Goal: Information Seeking & Learning: Learn about a topic

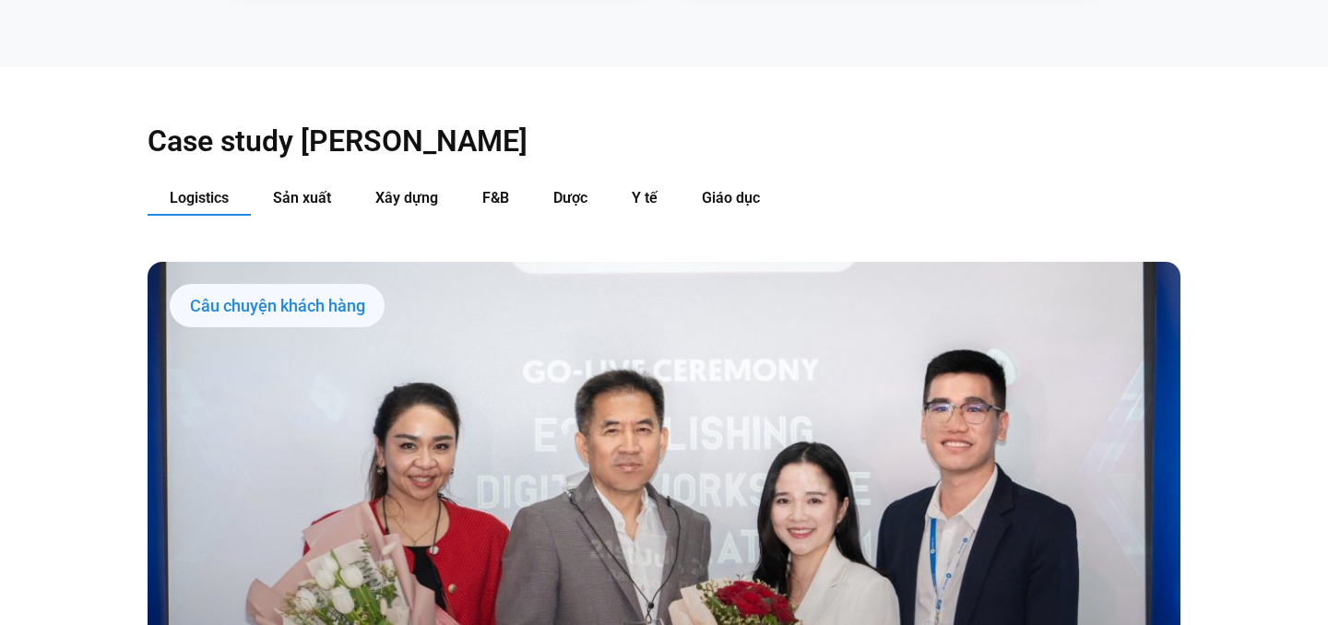
scroll to position [1754, 0]
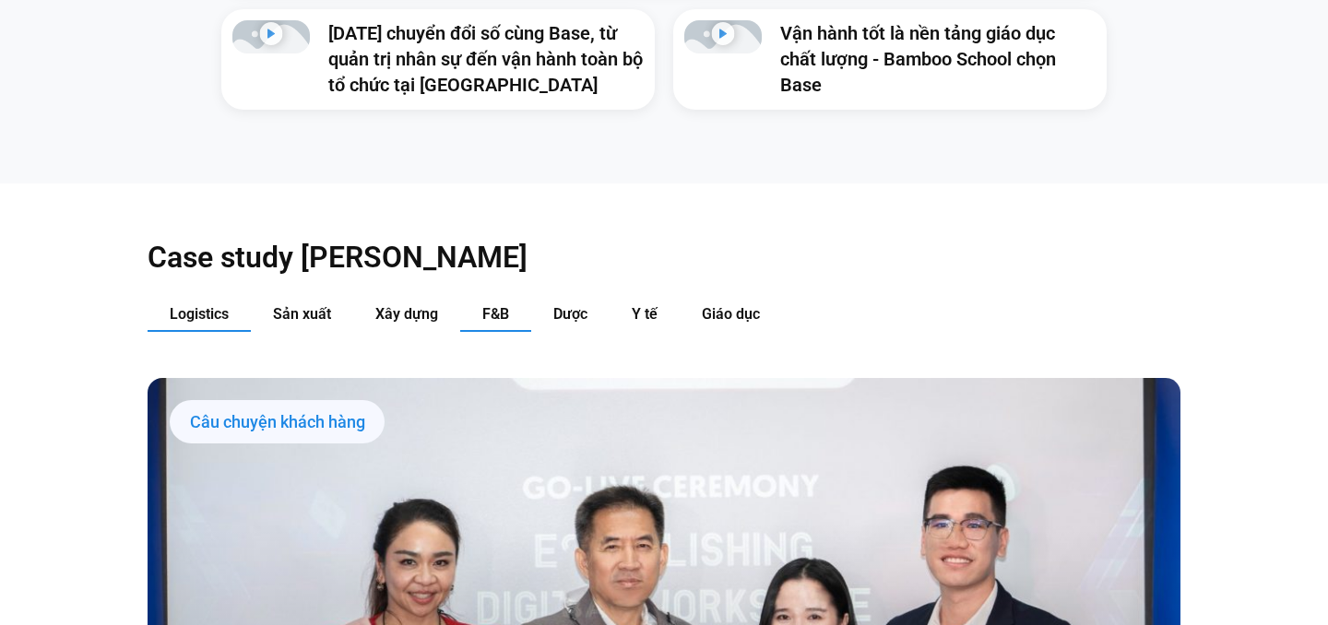
click at [497, 305] on span "F&B" at bounding box center [495, 314] width 27 height 18
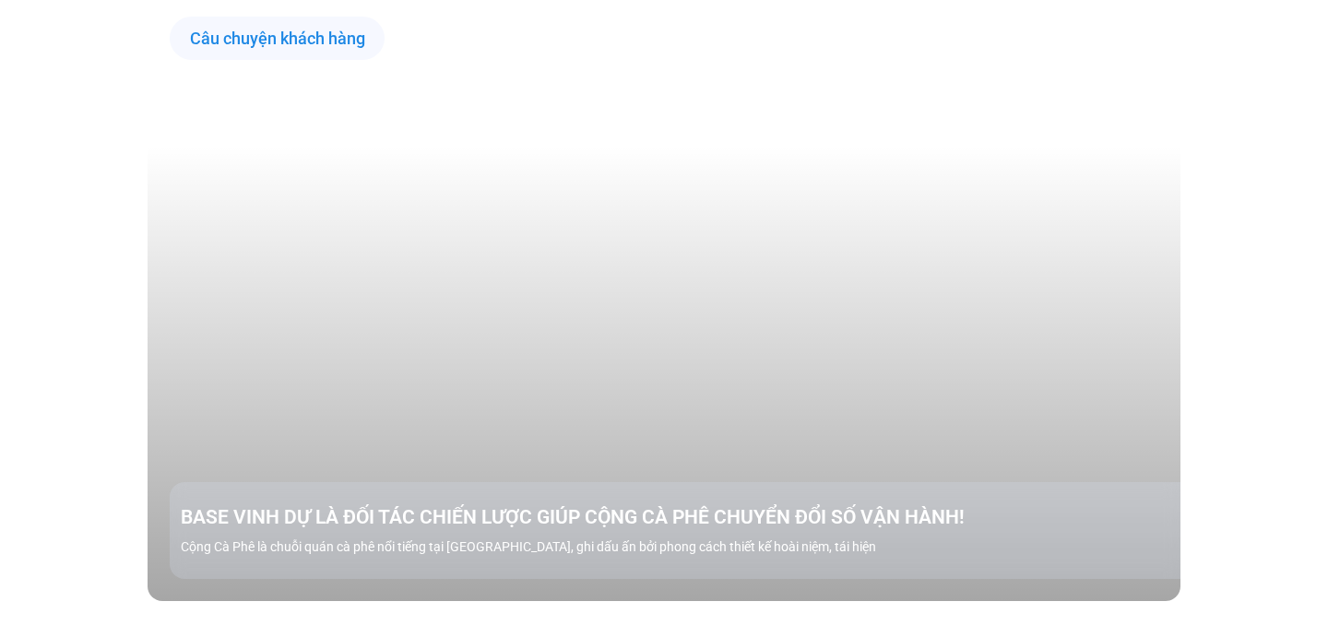
scroll to position [2138, 0]
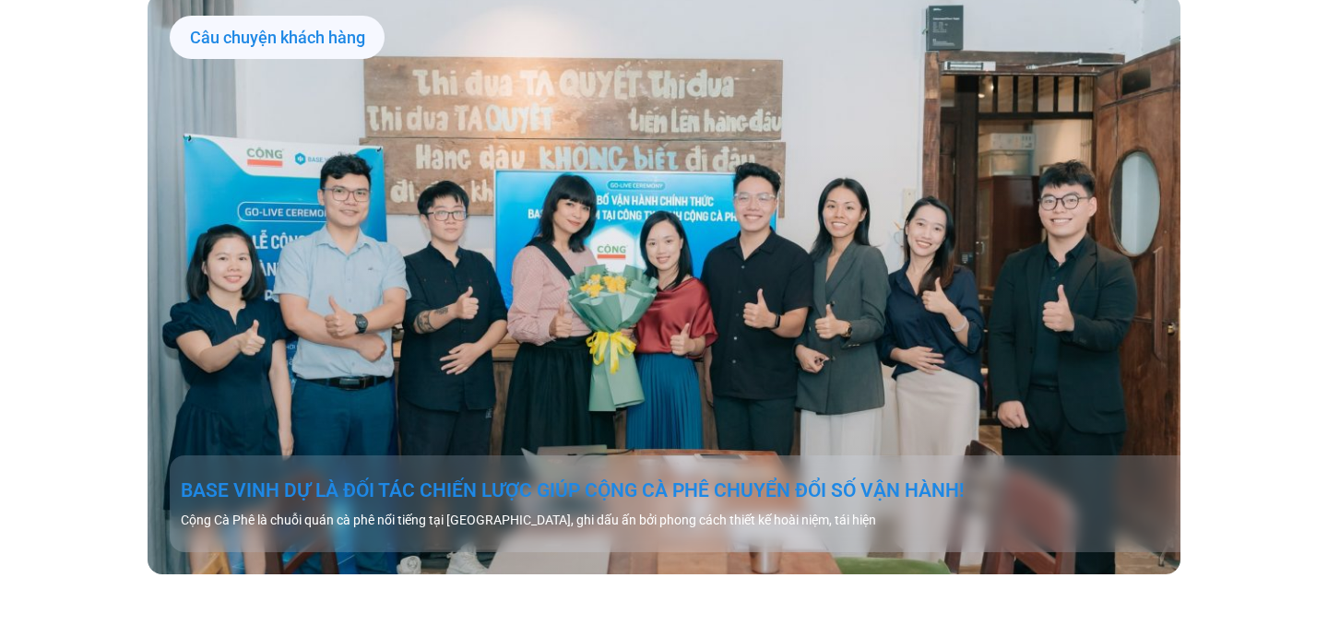
click at [573, 478] on link "BASE VINH DỰ LÀ ĐỐI TÁC CHIẾN LƯỢC GIÚP CỘNG CÀ PHÊ CHUYỂN ĐỔI SỐ VẬN HÀNH!" at bounding box center [686, 491] width 1010 height 26
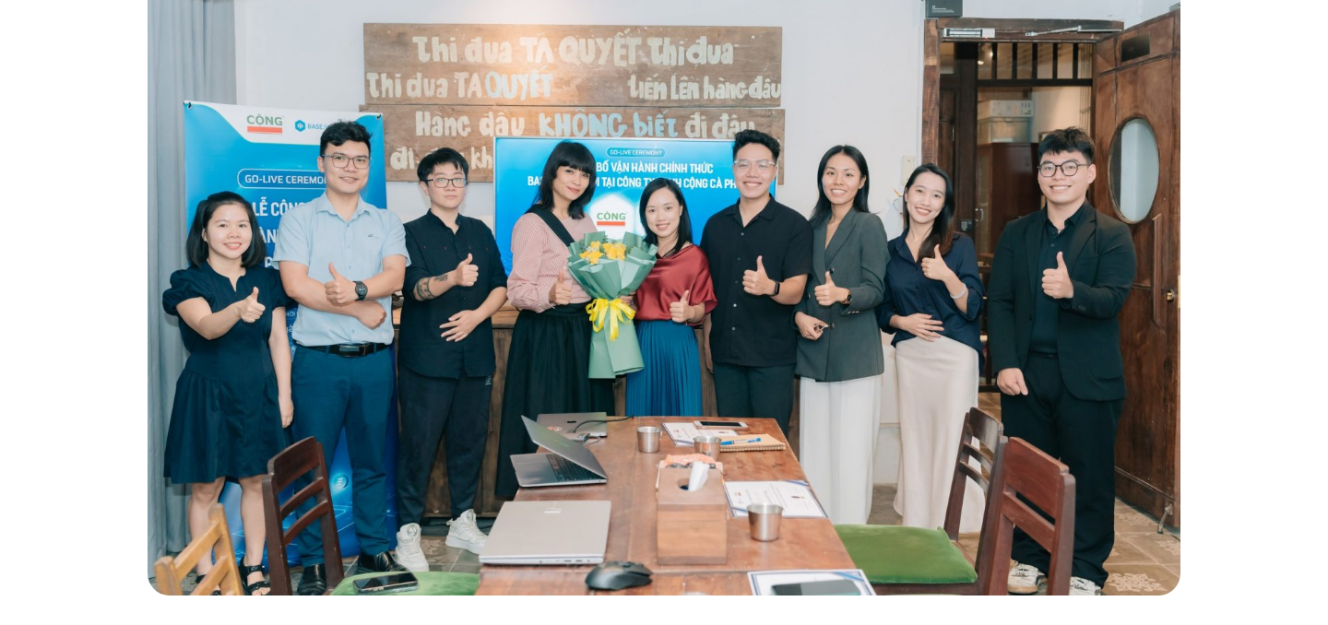
scroll to position [470, 0]
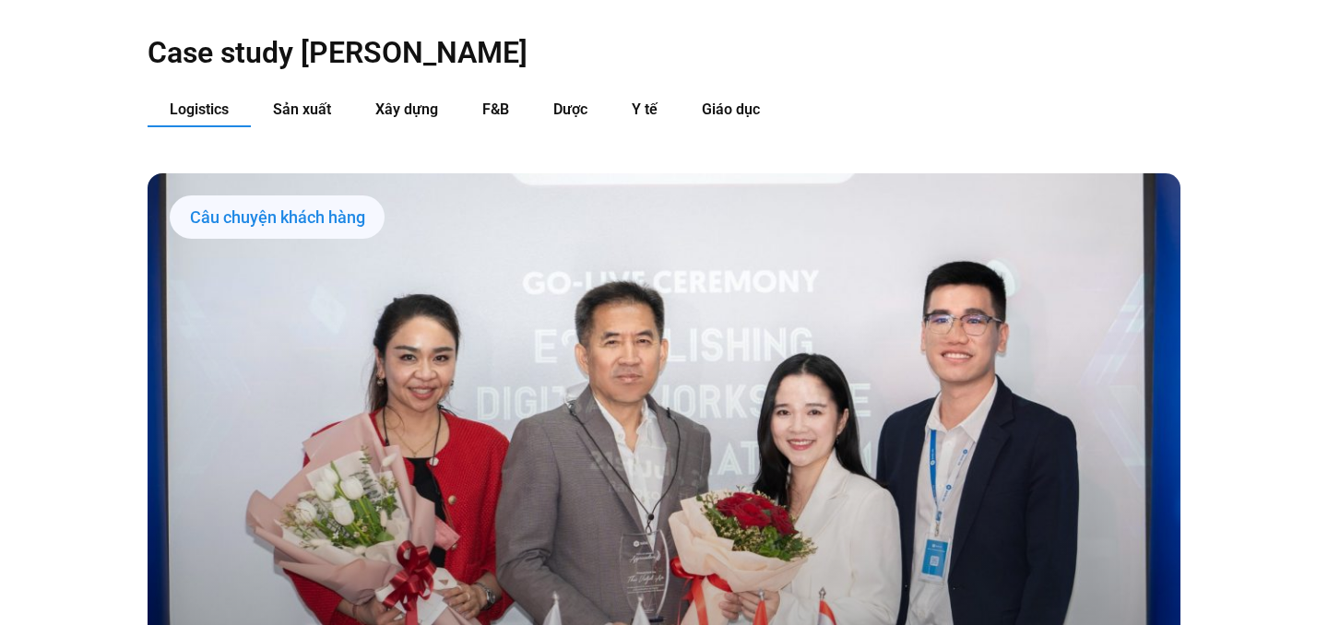
scroll to position [1920, 0]
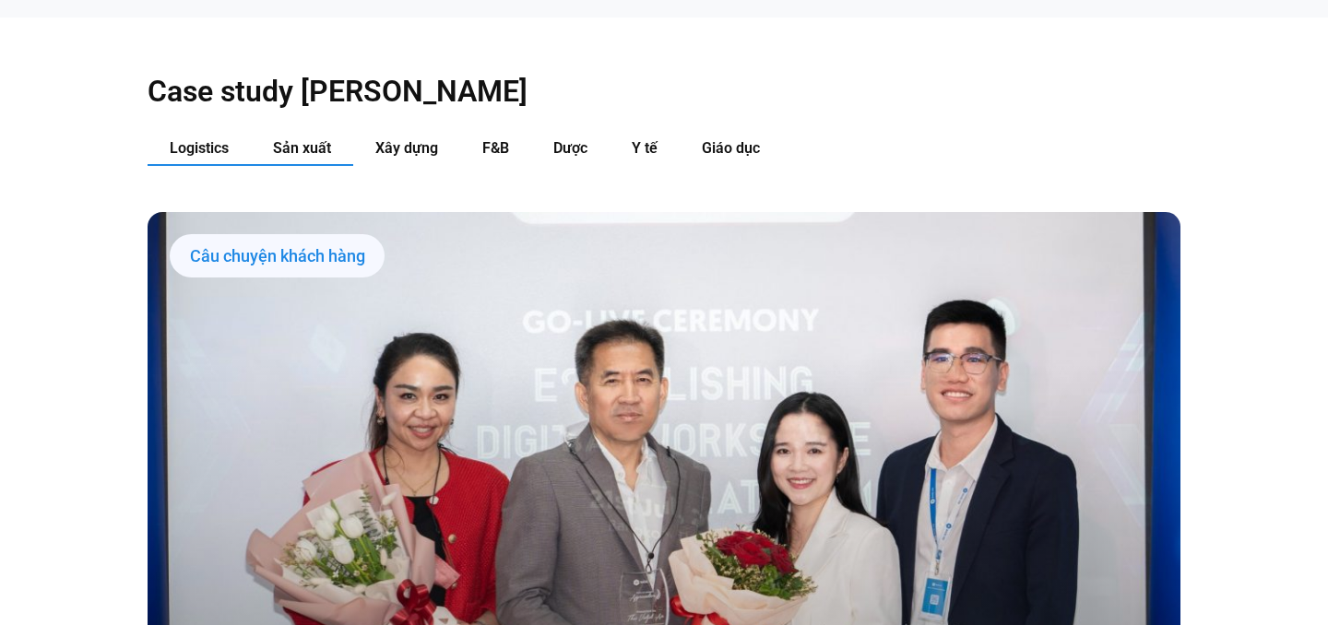
click at [299, 139] on span "Sản xuất" at bounding box center [302, 148] width 58 height 18
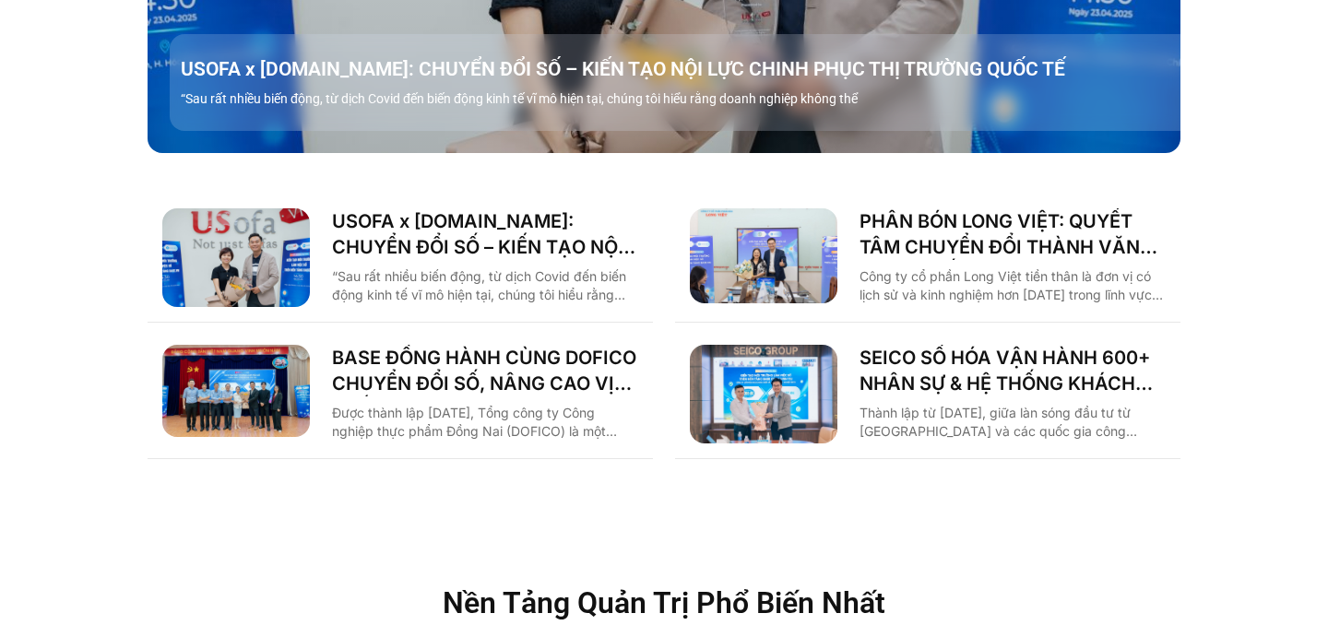
scroll to position [2568, 0]
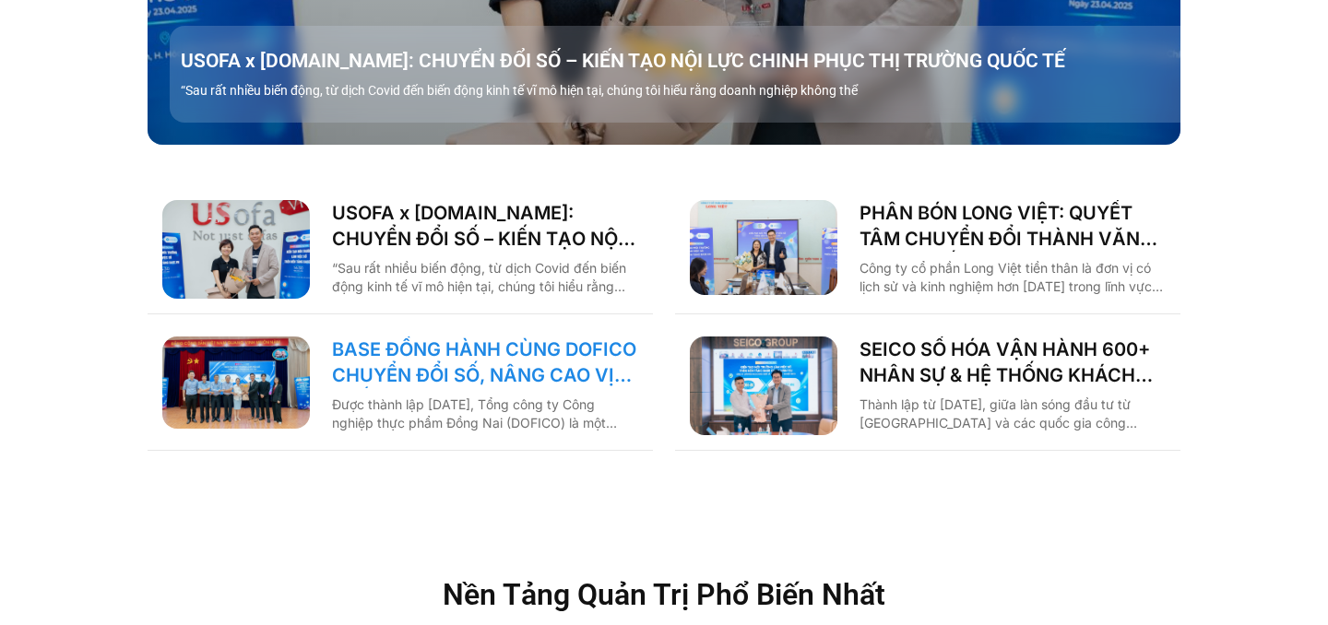
click at [408, 337] on link "BASE ĐỒNG HÀNH CÙNG DOFICO CHUYỂN ĐỔI SỐ, NÂNG CAO VỊ THẾ DOANH NGHIỆP VIỆT" at bounding box center [485, 363] width 306 height 52
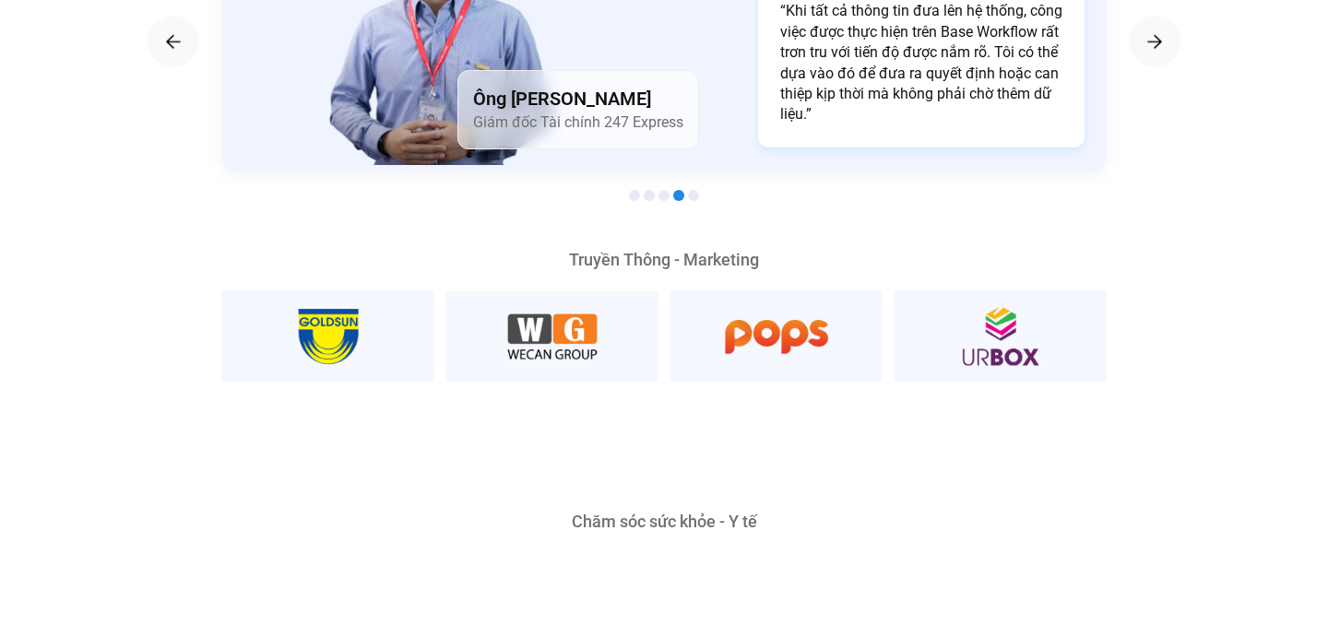
scroll to position [3432, 0]
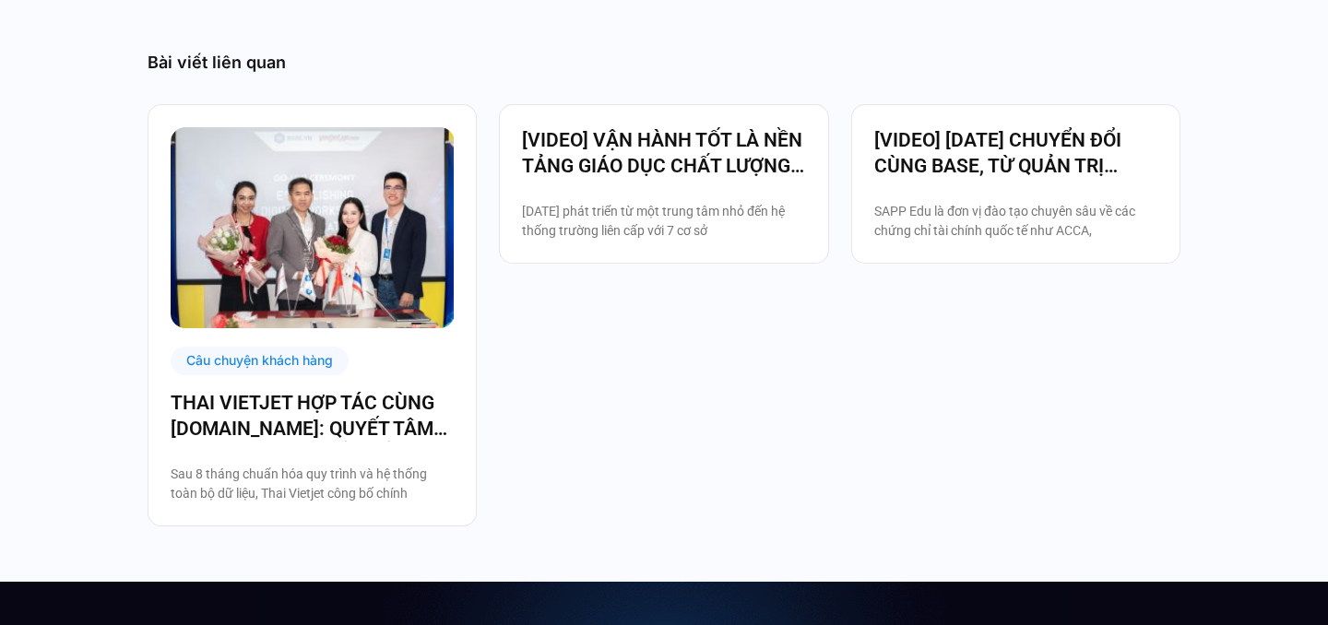
scroll to position [3553, 0]
